Goal: Information Seeking & Learning: Learn about a topic

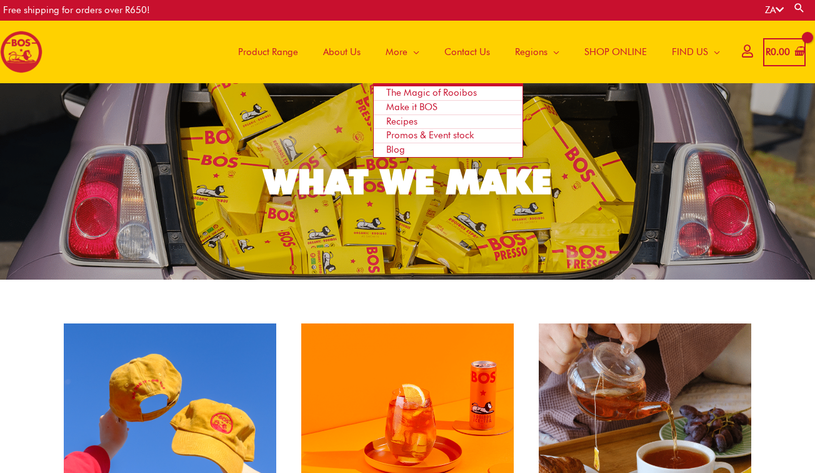
click at [415, 150] on link "Blog" at bounding box center [448, 150] width 149 height 14
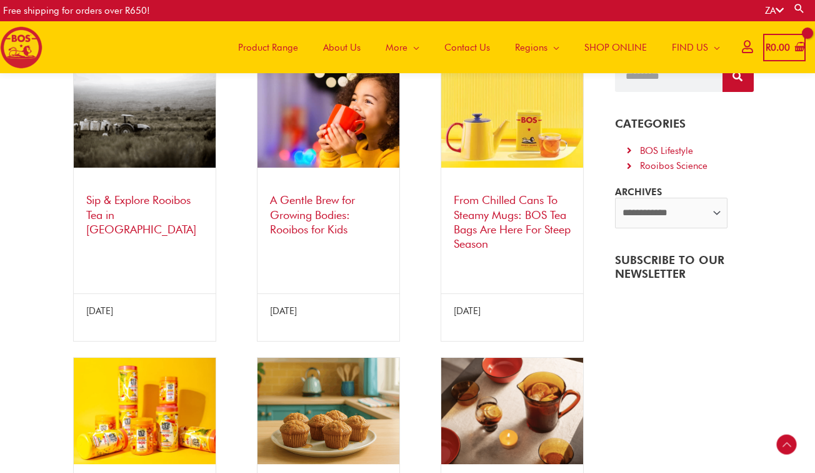
scroll to position [205, 0]
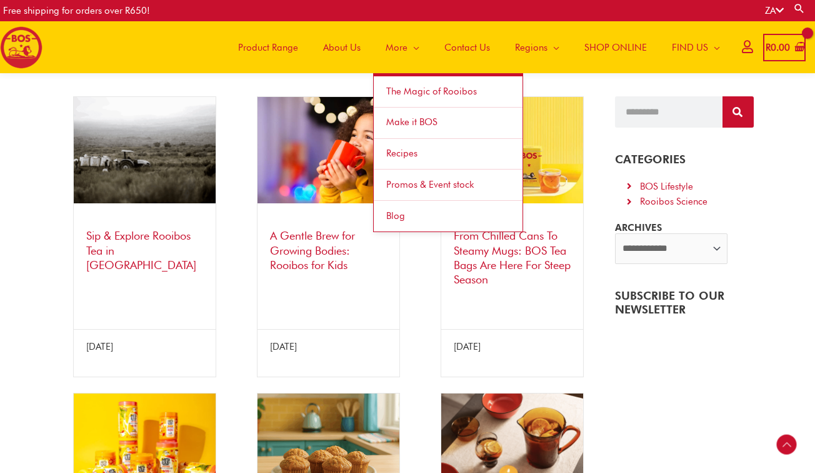
click at [415, 95] on span "The Magic of Rooibos" at bounding box center [431, 91] width 91 height 11
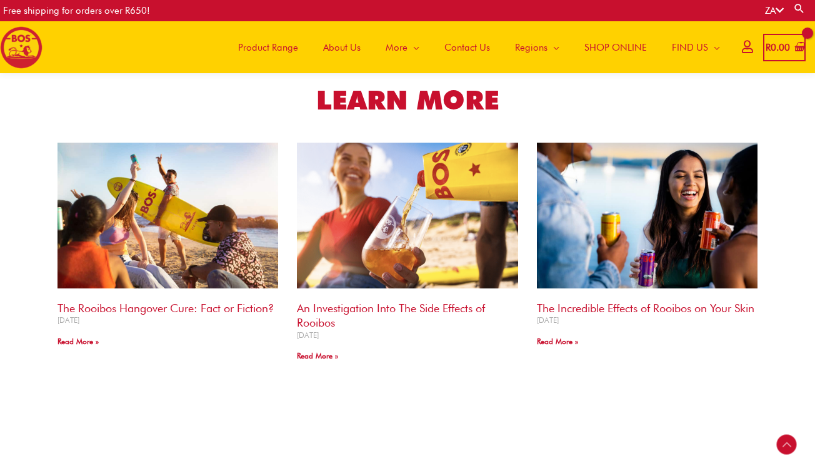
scroll to position [1340, 0]
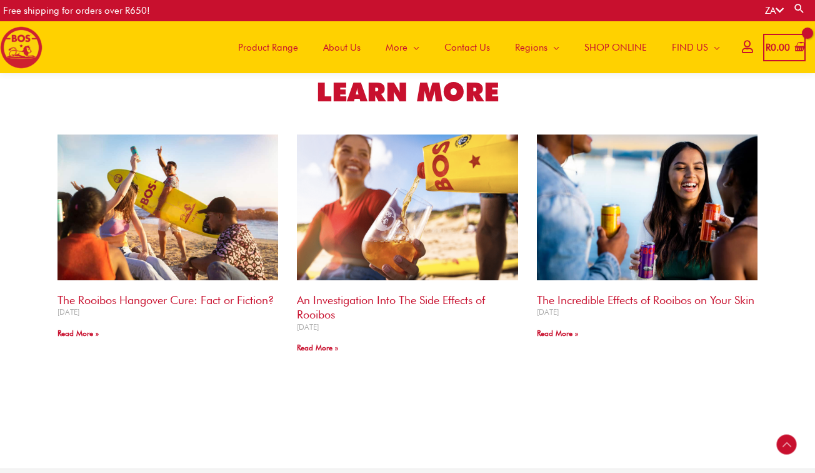
click at [799, 7] on link "Search" at bounding box center [800, 9] width 13 height 12
type input "*****"
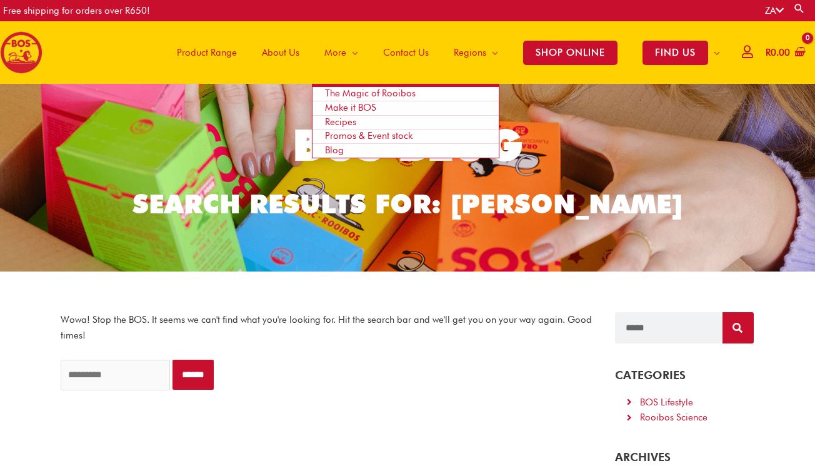
click at [348, 46] on span "Site Navigation" at bounding box center [352, 53] width 12 height 38
click at [343, 106] on span "Make it BOS" at bounding box center [350, 107] width 51 height 11
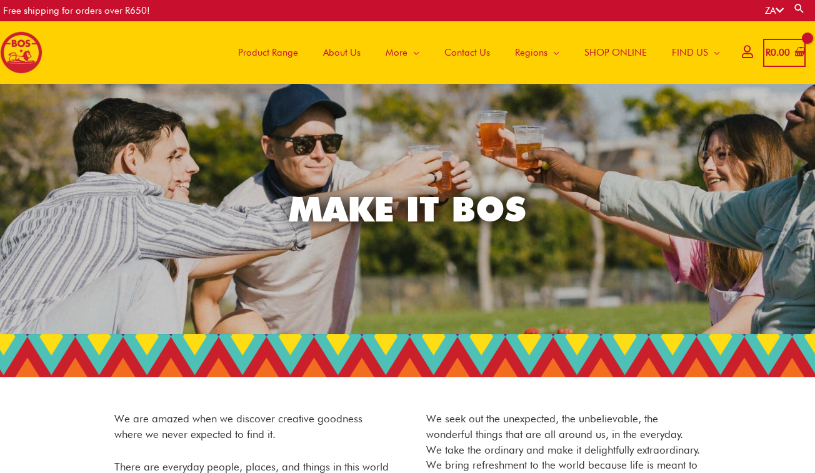
click at [345, 51] on span "About Us" at bounding box center [342, 53] width 38 height 38
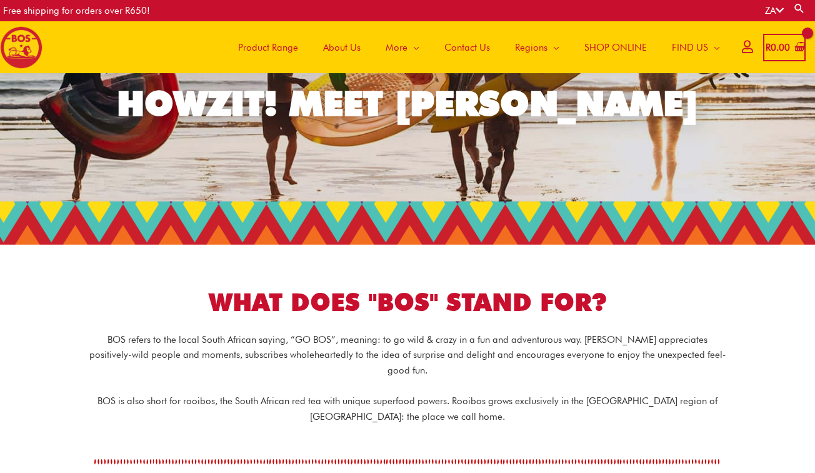
scroll to position [68, 0]
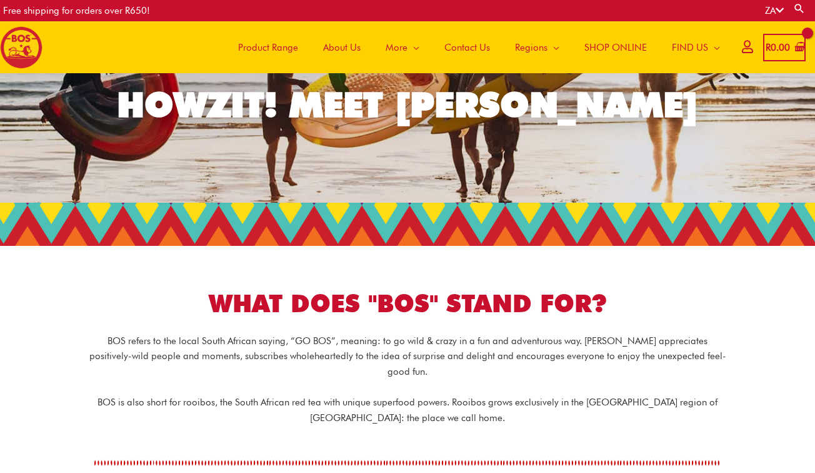
scroll to position [68, 0]
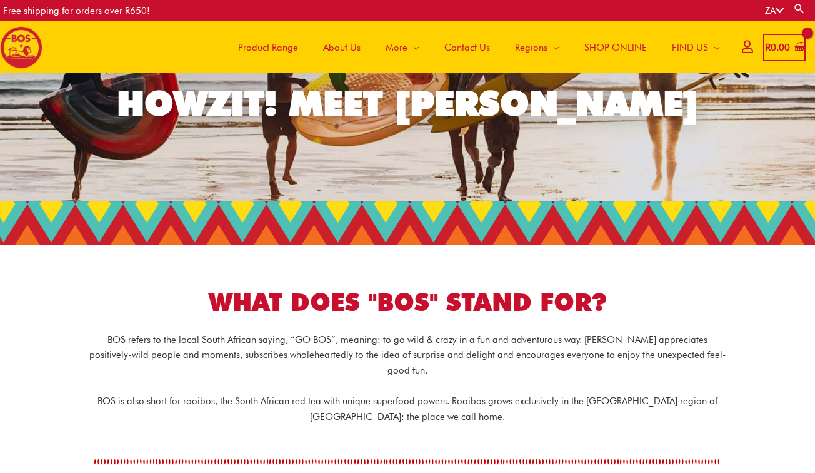
click at [409, 255] on div "WHAT DOES "BOS" STAND FOR?" at bounding box center [408, 285] width 700 height 69
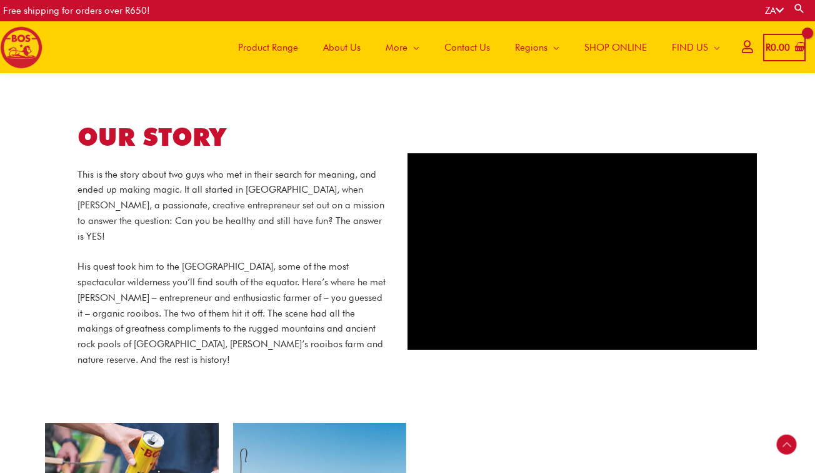
scroll to position [480, 0]
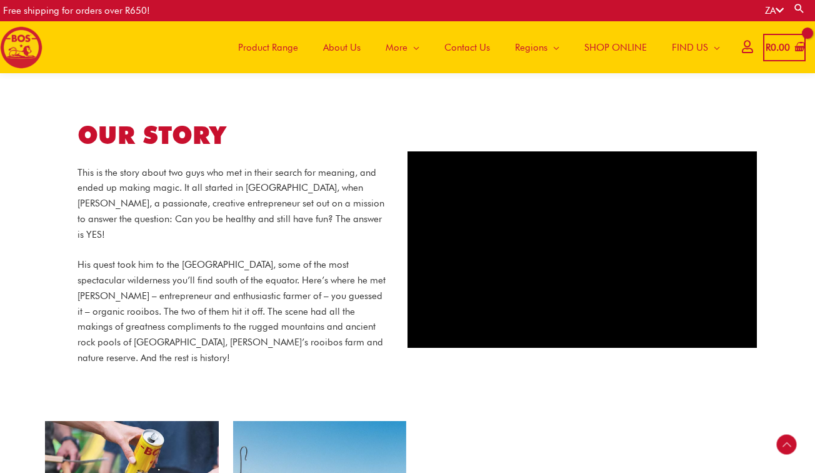
click at [335, 48] on span "About Us" at bounding box center [342, 48] width 38 height 38
click at [288, 46] on span "Product Range" at bounding box center [268, 48] width 60 height 38
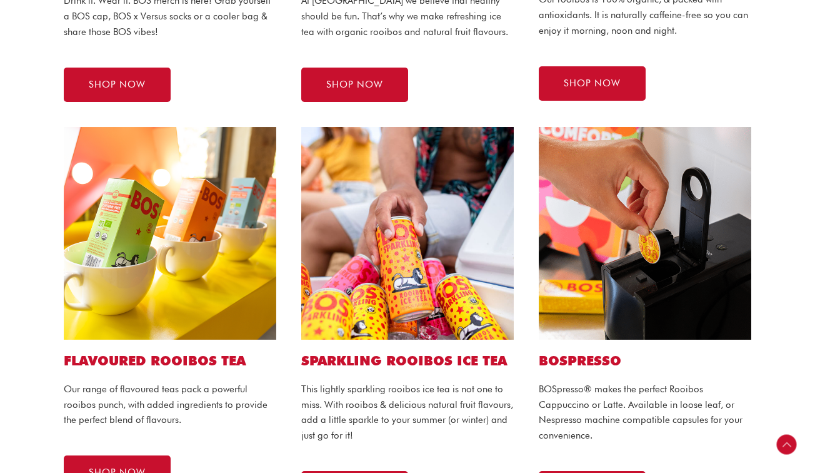
scroll to position [585, 0]
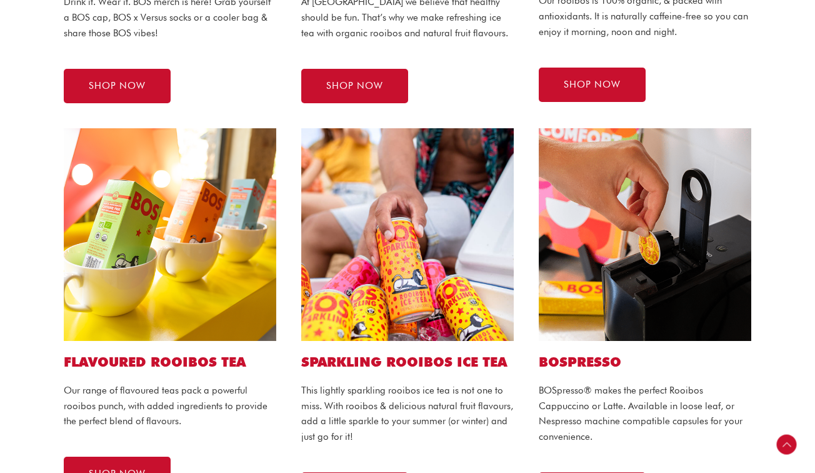
click at [567, 293] on img at bounding box center [645, 234] width 213 height 213
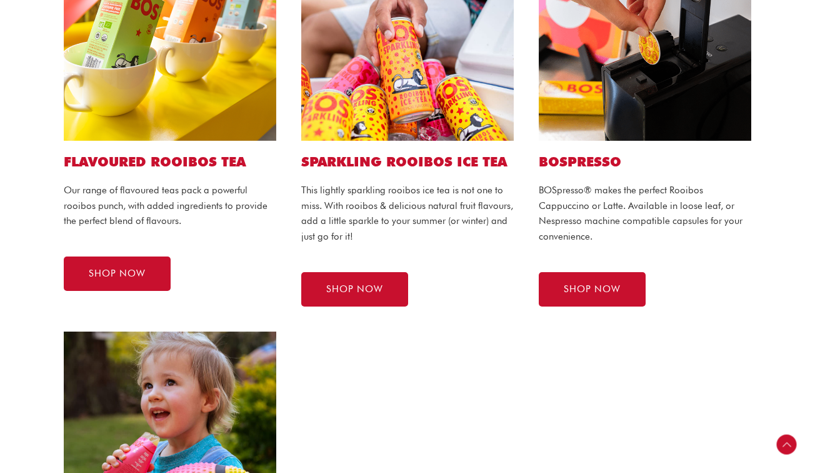
scroll to position [816, 0]
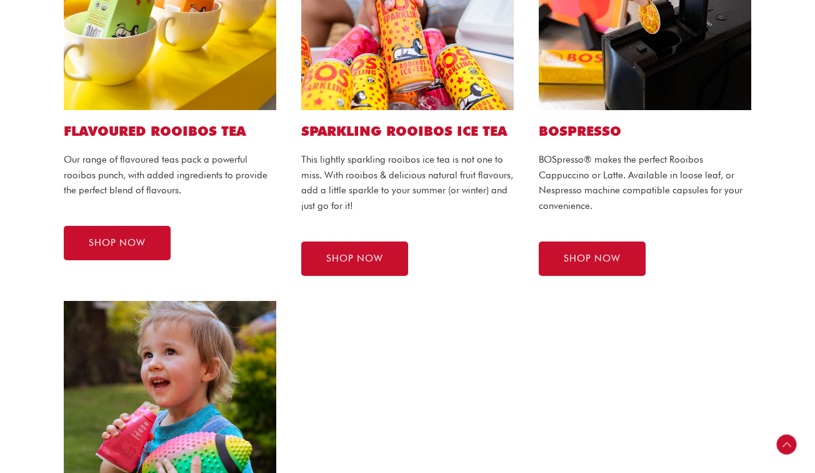
click at [567, 131] on h2 "BOSPRESSO" at bounding box center [645, 131] width 213 height 17
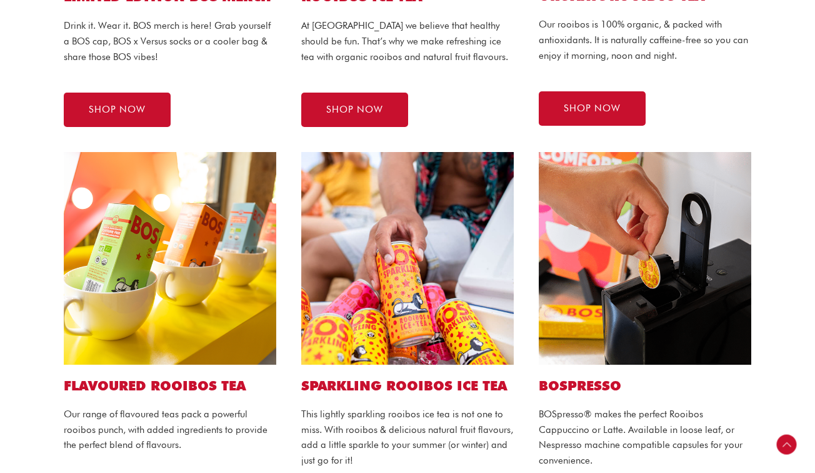
scroll to position [556, 0]
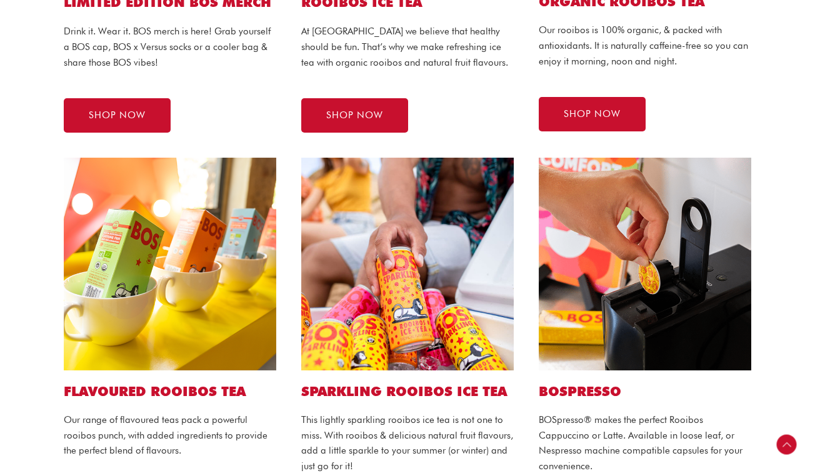
click at [609, 243] on img at bounding box center [645, 264] width 213 height 213
click at [620, 258] on img at bounding box center [645, 264] width 213 height 213
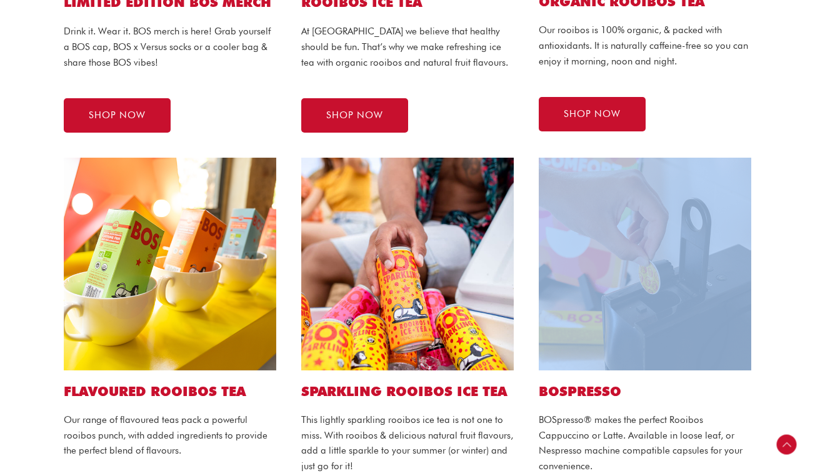
click at [620, 258] on img at bounding box center [645, 264] width 213 height 213
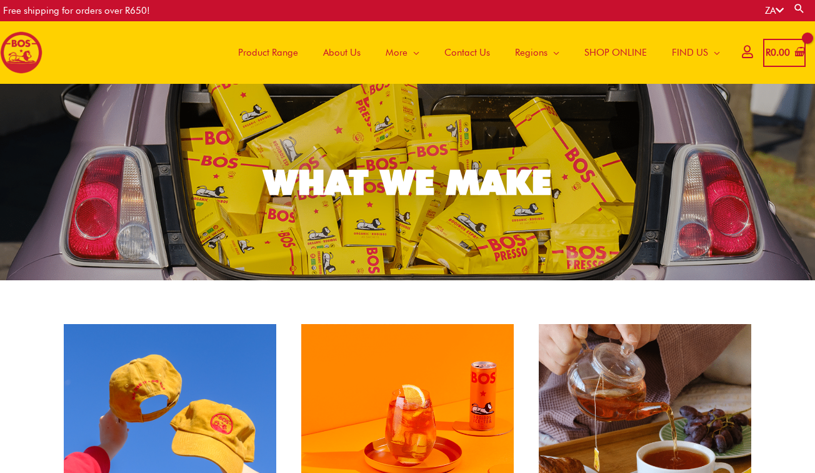
scroll to position [0, 0]
click at [265, 50] on span "Product Range" at bounding box center [268, 53] width 60 height 38
click at [341, 55] on span "About Us" at bounding box center [342, 53] width 38 height 38
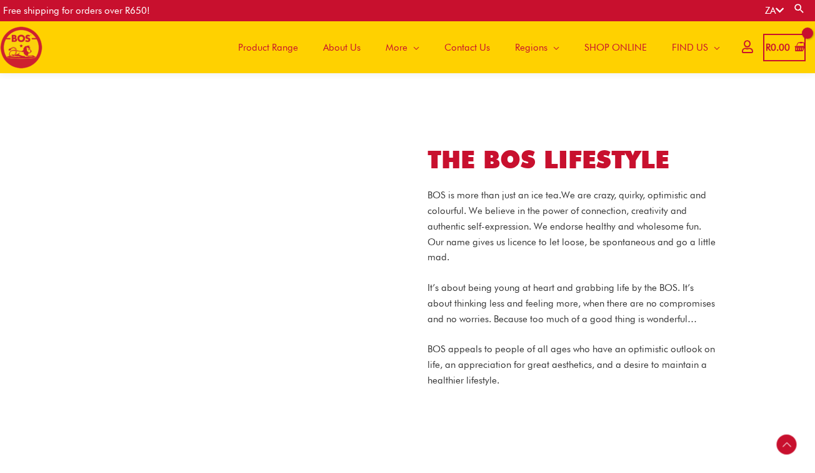
scroll to position [802, 0]
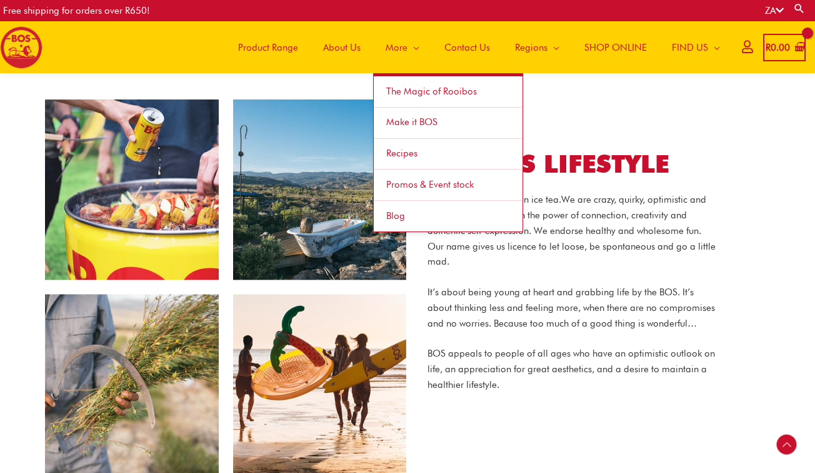
click at [408, 42] on span "Site Navigation" at bounding box center [414, 48] width 12 height 38
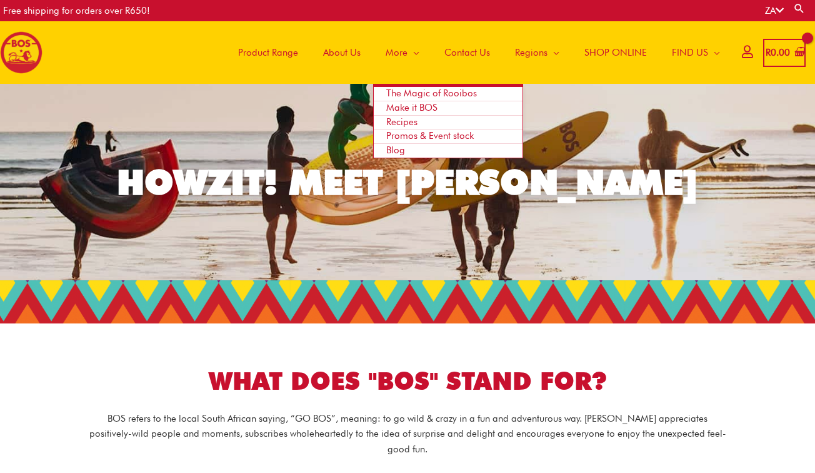
click at [403, 53] on span "More" at bounding box center [397, 53] width 22 height 38
click at [403, 134] on span "Promos & Event stock" at bounding box center [430, 135] width 88 height 11
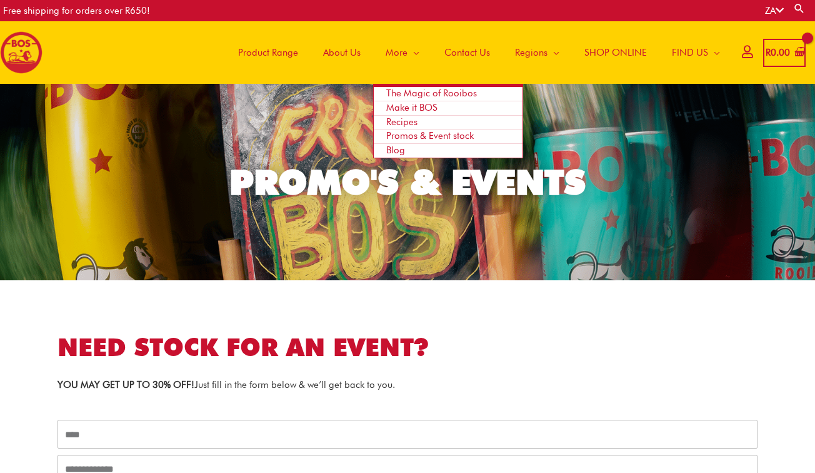
click at [413, 54] on span "Site Navigation" at bounding box center [414, 53] width 12 height 38
